Goal: Task Accomplishment & Management: Manage account settings

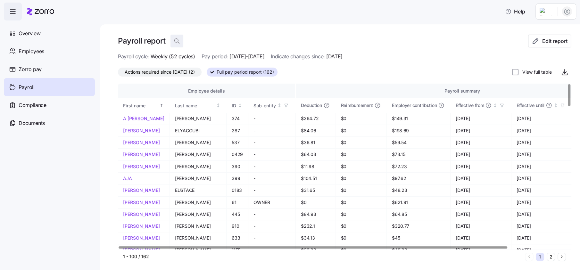
click at [176, 42] on icon "button" at bounding box center [177, 41] width 6 height 6
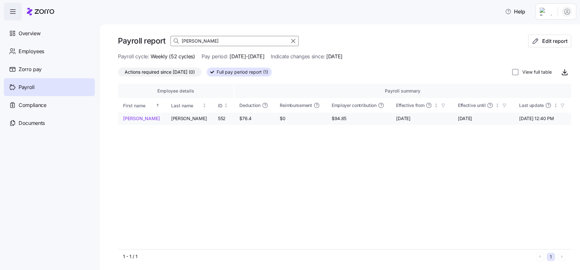
click at [130, 117] on link "MACIE" at bounding box center [141, 118] width 37 height 6
click at [210, 40] on input "macie" at bounding box center [234, 41] width 128 height 10
click at [225, 39] on input "lyons" at bounding box center [234, 41] width 128 height 10
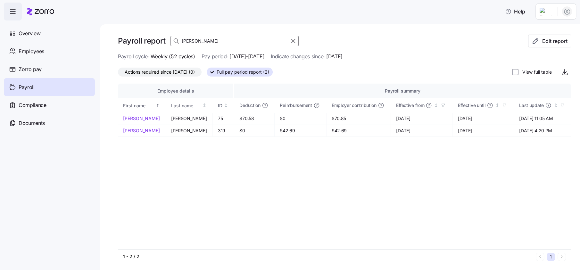
click at [213, 43] on input "barton" at bounding box center [234, 41] width 128 height 10
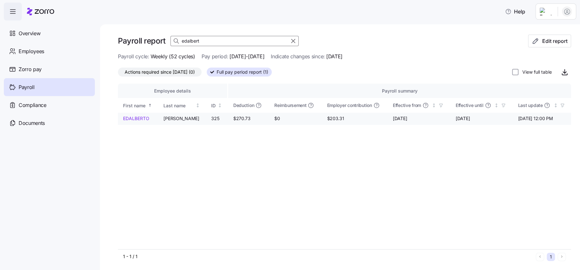
click at [144, 119] on link "EDALBERTO" at bounding box center [138, 118] width 30 height 6
click at [224, 38] on input "edalbert" at bounding box center [234, 41] width 128 height 10
click at [135, 120] on link "LAUREN" at bounding box center [137, 118] width 29 height 6
click at [196, 40] on input "green" at bounding box center [234, 41] width 128 height 10
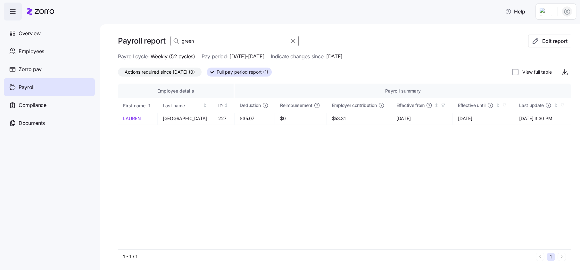
click at [196, 40] on input "green" at bounding box center [234, 41] width 128 height 10
type input "lyons"
click at [132, 116] on link "SEAN" at bounding box center [141, 118] width 37 height 6
drag, startPoint x: 292, startPoint y: 42, endPoint x: 322, endPoint y: 98, distance: 63.3
click at [292, 42] on icon "button" at bounding box center [294, 41] width 4 height 4
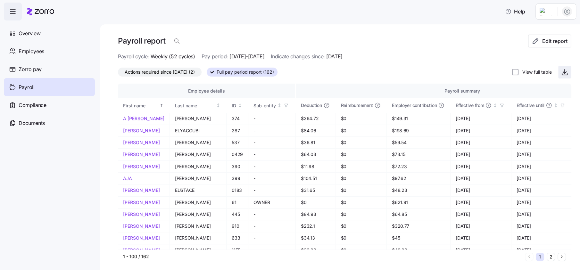
click at [563, 73] on span "button" at bounding box center [564, 72] width 12 height 12
click at [562, 74] on icon "button" at bounding box center [564, 74] width 5 height 1
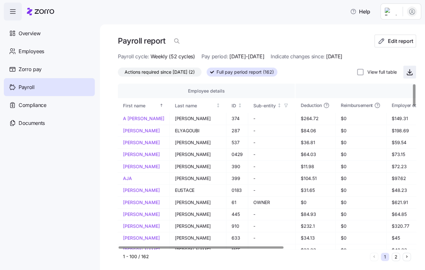
click at [406, 72] on icon "button" at bounding box center [410, 72] width 8 height 8
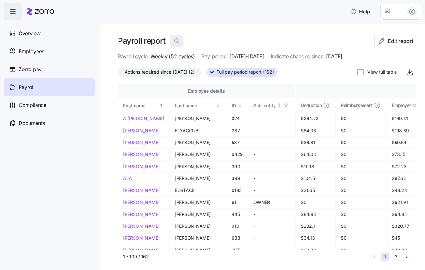
click at [179, 41] on icon "button" at bounding box center [177, 41] width 6 height 6
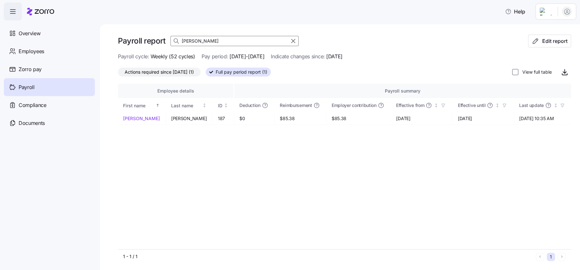
click at [199, 41] on input "tripp" at bounding box center [234, 41] width 128 height 10
click at [223, 39] on input "costa" at bounding box center [234, 41] width 128 height 10
click at [227, 41] on input "walsh" at bounding box center [234, 41] width 128 height 10
click at [210, 43] on input "weiner" at bounding box center [234, 41] width 128 height 10
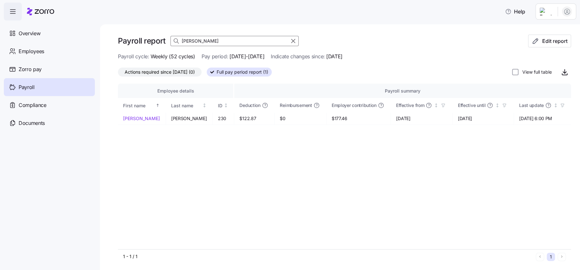
click at [220, 39] on input "colett" at bounding box center [234, 41] width 128 height 10
click at [200, 40] on input "colett" at bounding box center [234, 41] width 128 height 10
type input "BUCCI"
click at [39, 86] on div "Payroll" at bounding box center [49, 87] width 91 height 18
click at [23, 86] on span "Payroll" at bounding box center [27, 87] width 16 height 8
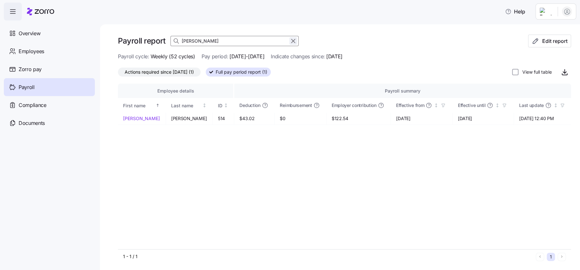
click at [291, 40] on icon "button" at bounding box center [293, 41] width 7 height 8
click at [548, 38] on span "Edit report" at bounding box center [554, 41] width 25 height 8
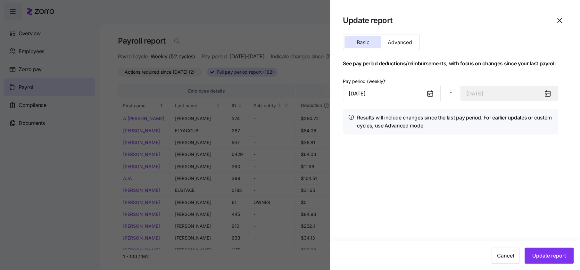
click at [432, 96] on icon at bounding box center [429, 93] width 5 height 5
click at [405, 94] on input "September 8, 2025" at bounding box center [392, 93] width 98 height 15
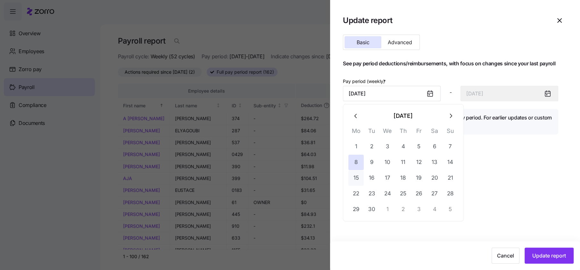
click at [360, 178] on button "15" at bounding box center [355, 177] width 15 height 15
type input "September 15, 2025"
type input "September 21, 2025"
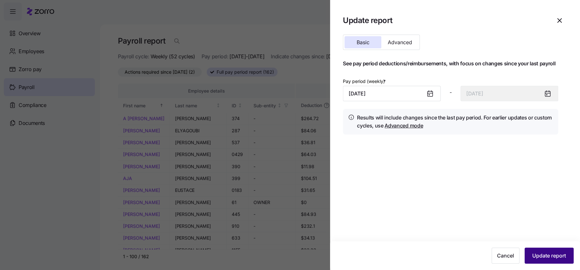
click at [545, 252] on button "Update report" at bounding box center [549, 256] width 49 height 16
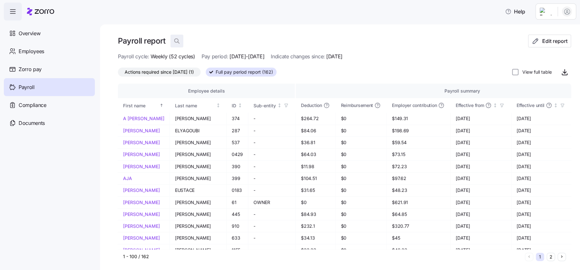
click at [172, 40] on span "button" at bounding box center [177, 41] width 12 height 12
type input "u"
type input "="
type input "b"
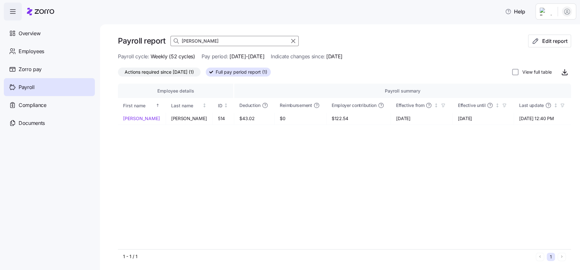
type input "bucci"
click at [142, 118] on link "CHRISTINA" at bounding box center [141, 118] width 37 height 6
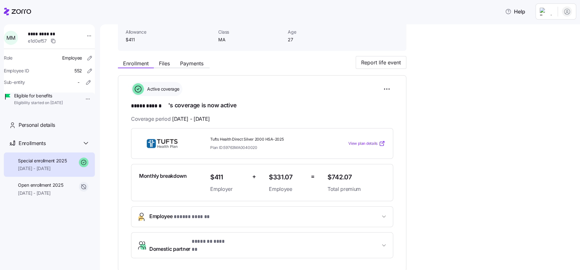
scroll to position [40, 0]
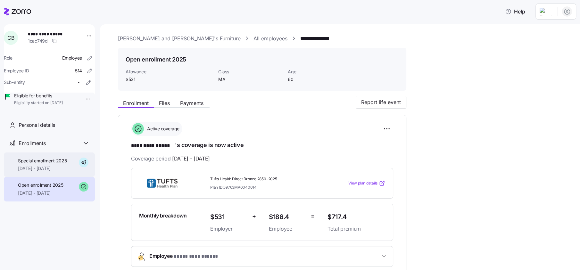
click at [30, 164] on span "Special enrollment 2025" at bounding box center [42, 161] width 49 height 6
